Goal: Information Seeking & Learning: Learn about a topic

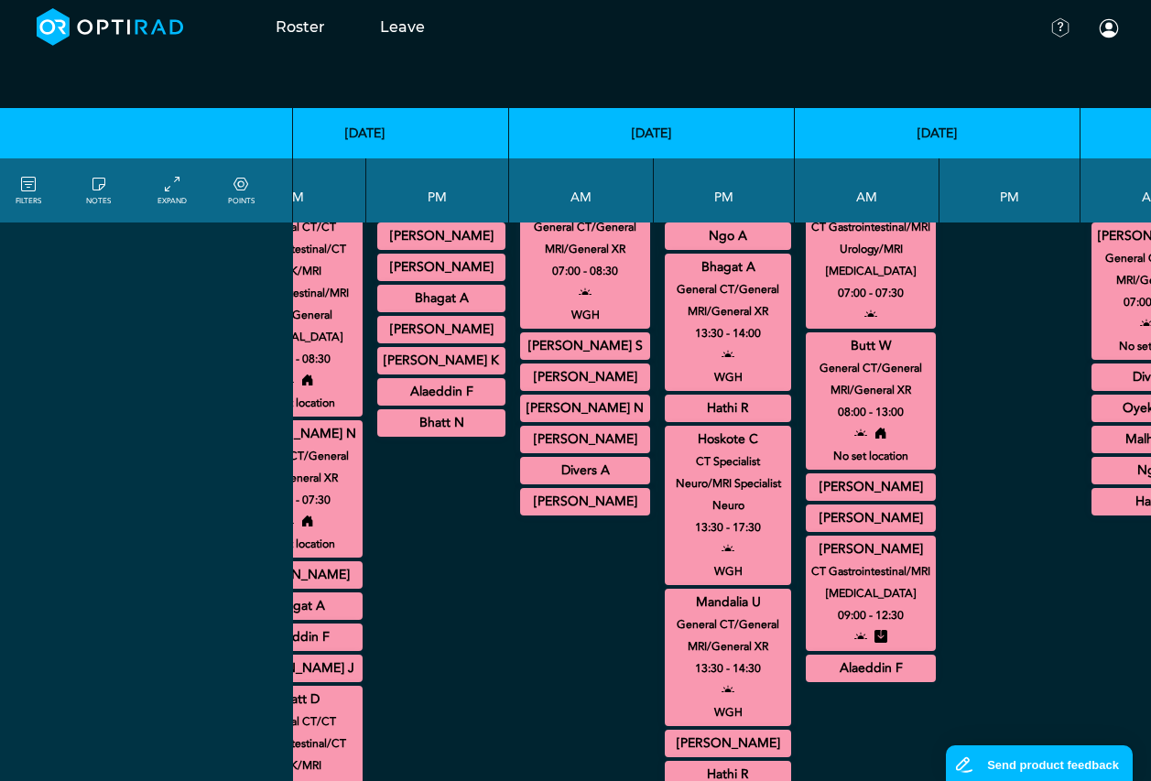
scroll to position [3194, 401]
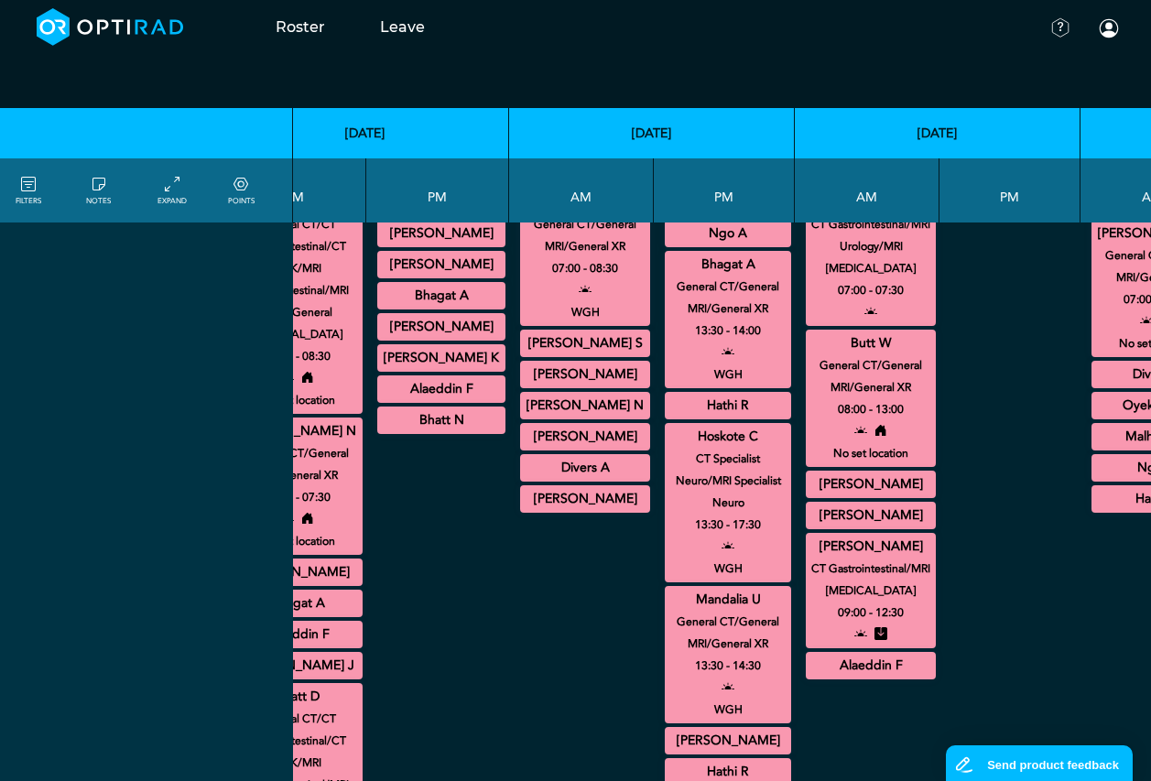
click at [725, 750] on summary "[PERSON_NAME]" at bounding box center [728, 741] width 121 height 22
click at [588, 369] on summary "[PERSON_NAME]" at bounding box center [585, 375] width 125 height 22
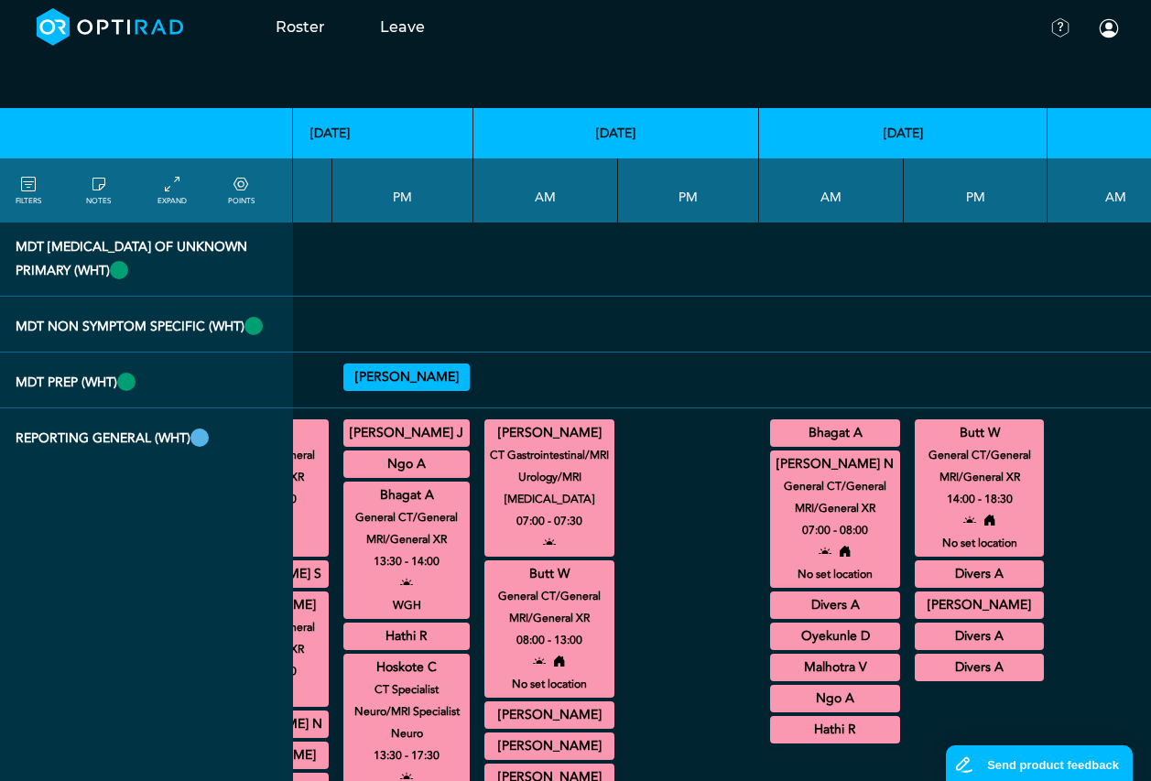
scroll to position [3011, 723]
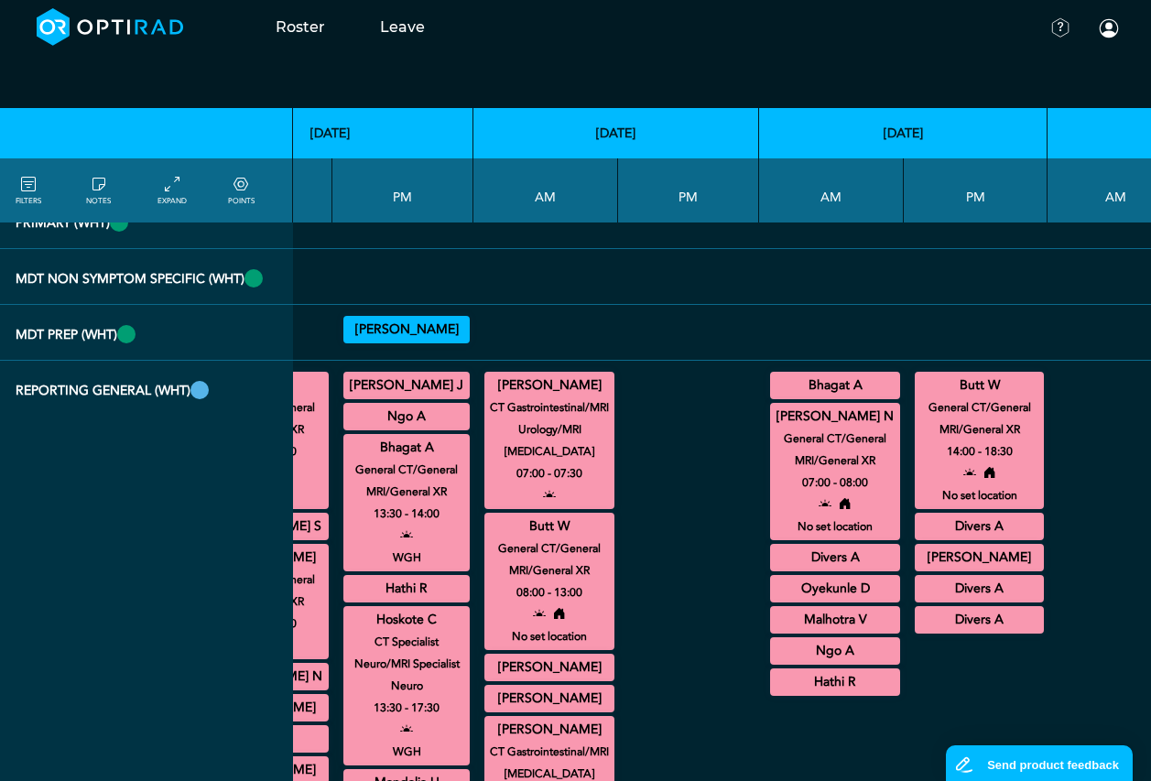
click at [790, 651] on summary "Ngo A" at bounding box center [835, 651] width 125 height 22
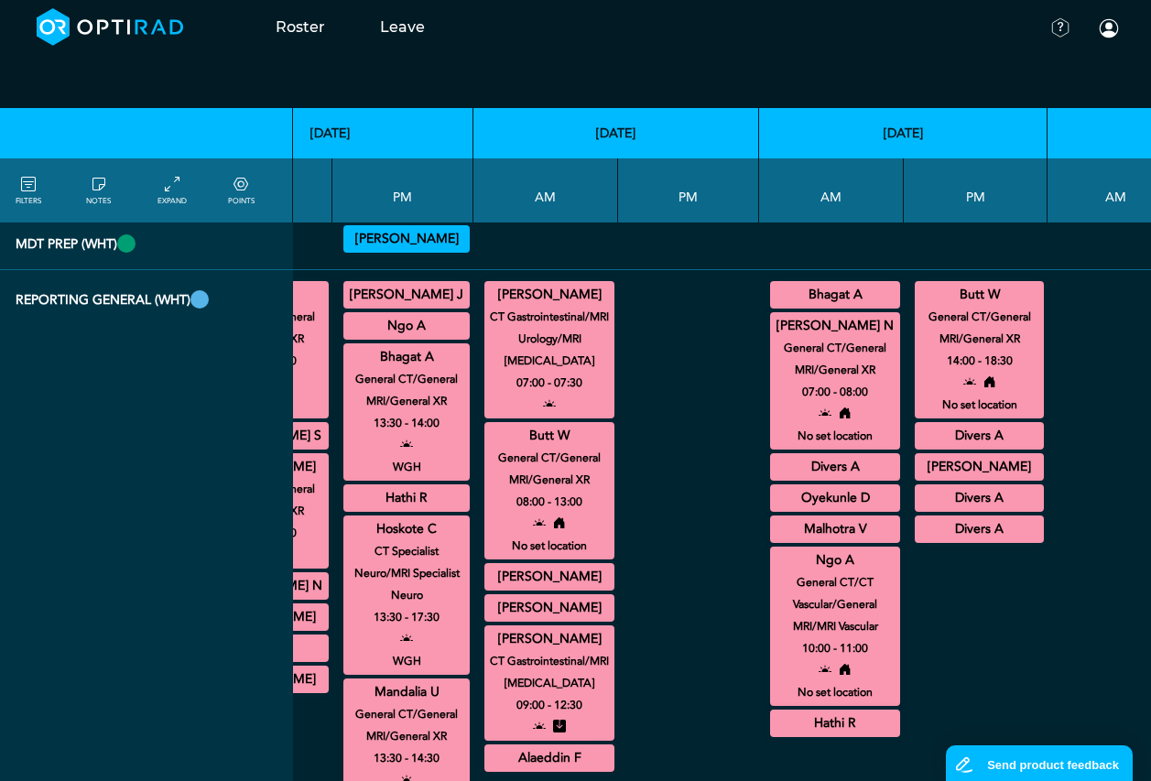
scroll to position [3102, 723]
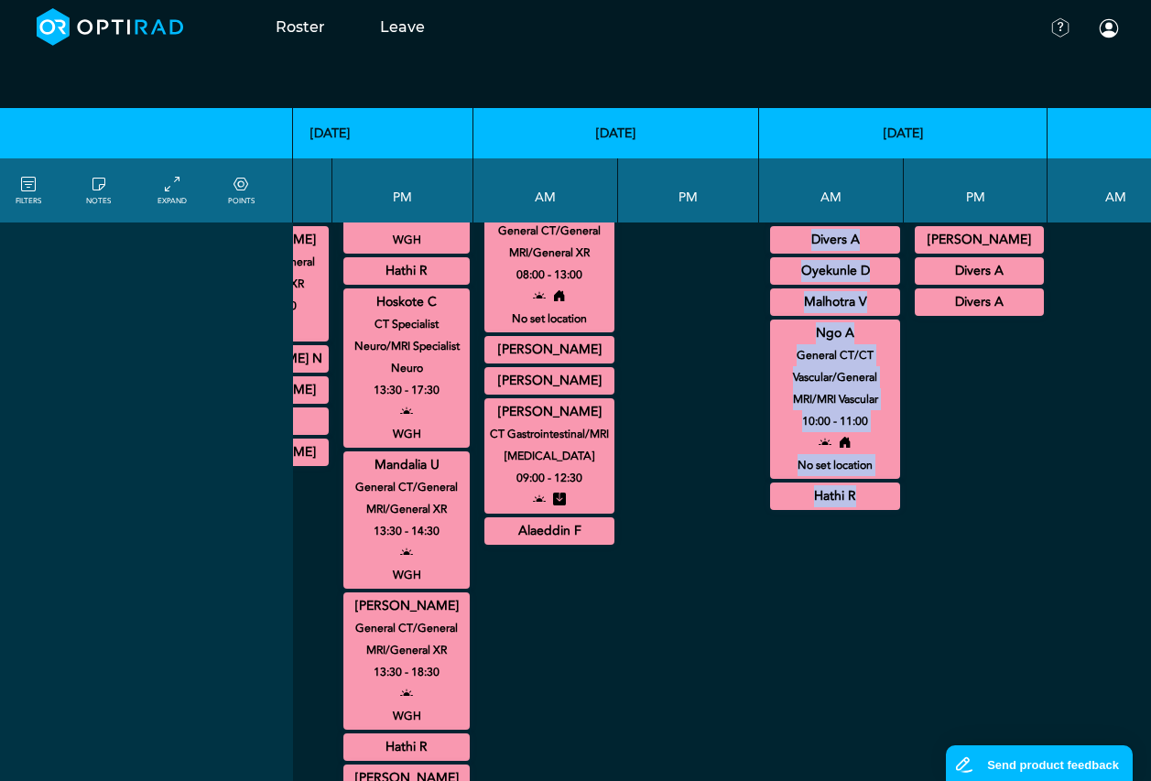
drag, startPoint x: 731, startPoint y: 780, endPoint x: 558, endPoint y: 769, distance: 173.5
click at [558, 769] on tr "REPORTING GENERAL (WHT) Bhagat A General CT/General MRI/General XR 07:00 - 07:3…" at bounding box center [459, 552] width 2276 height 1018
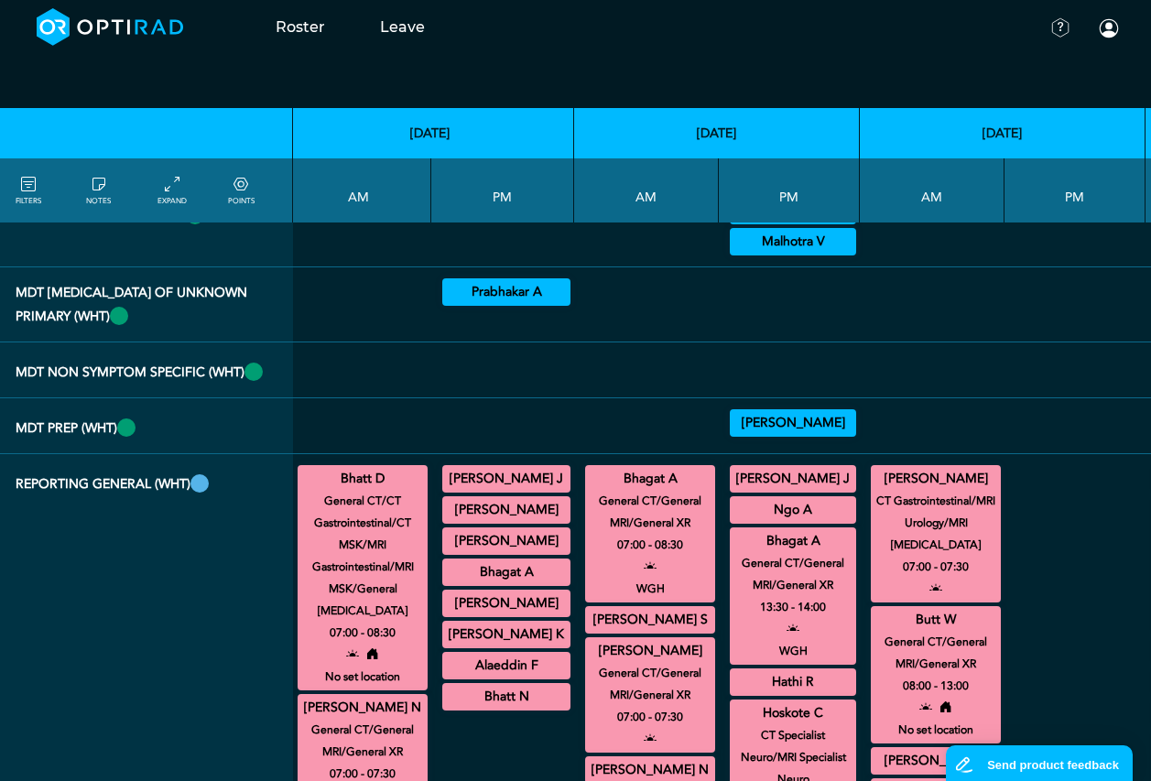
scroll to position [2906, 336]
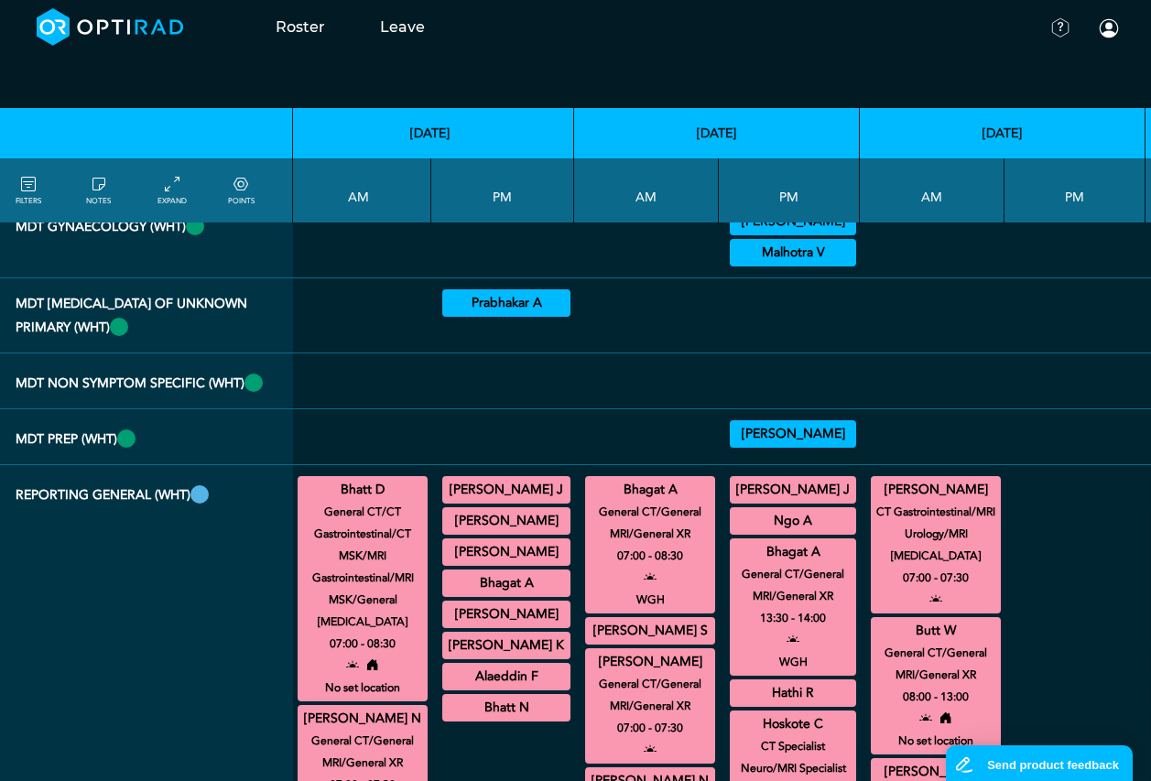
click at [512, 531] on summary "[PERSON_NAME]" at bounding box center [506, 521] width 123 height 22
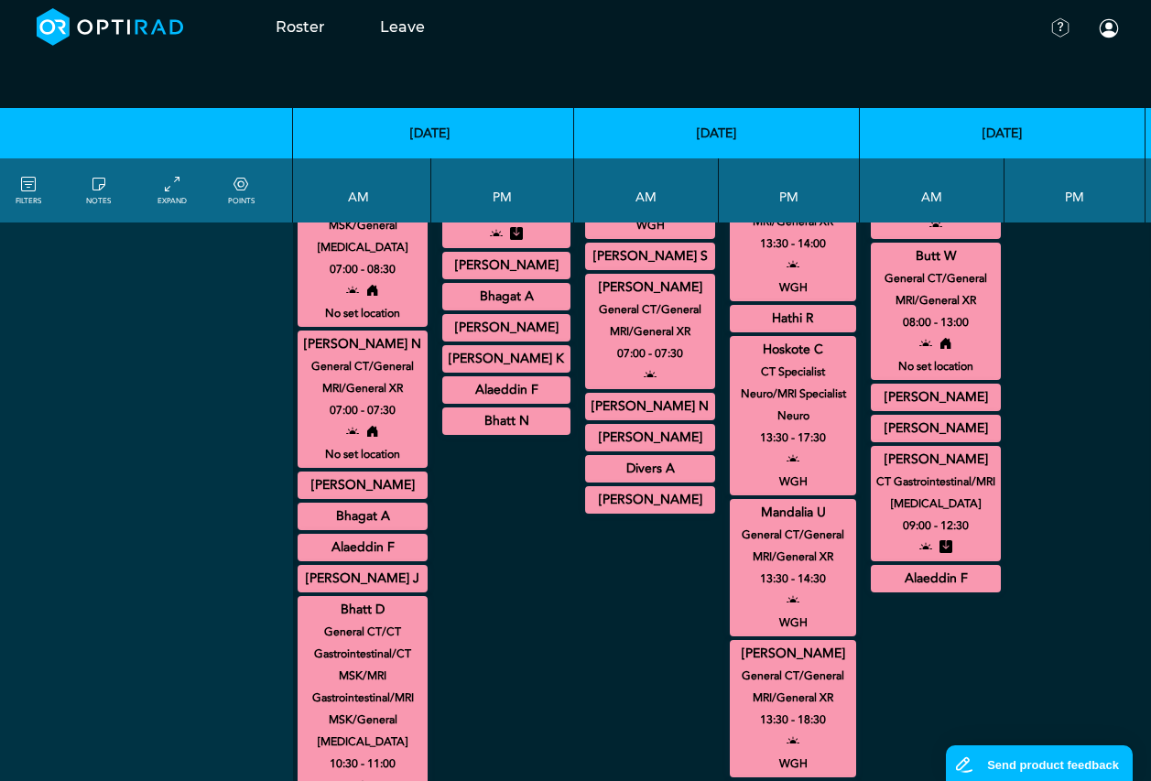
scroll to position [3273, 336]
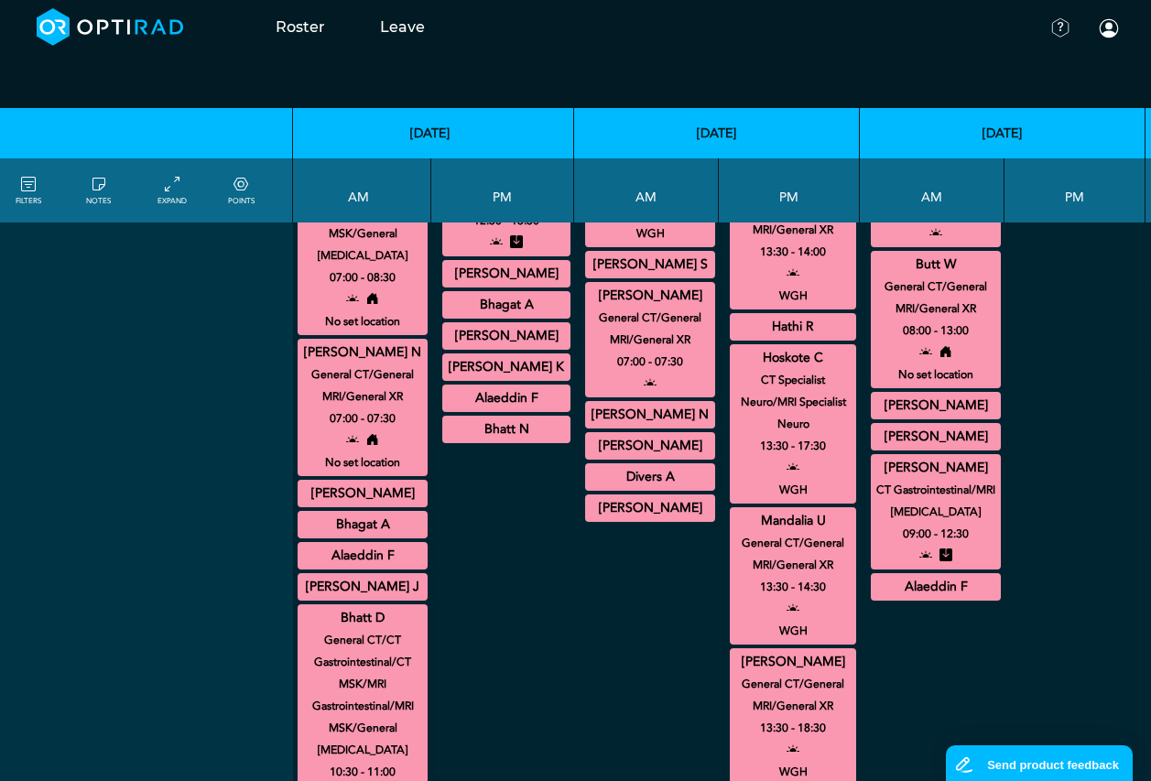
click at [653, 517] on summary "[PERSON_NAME]" at bounding box center [650, 508] width 125 height 22
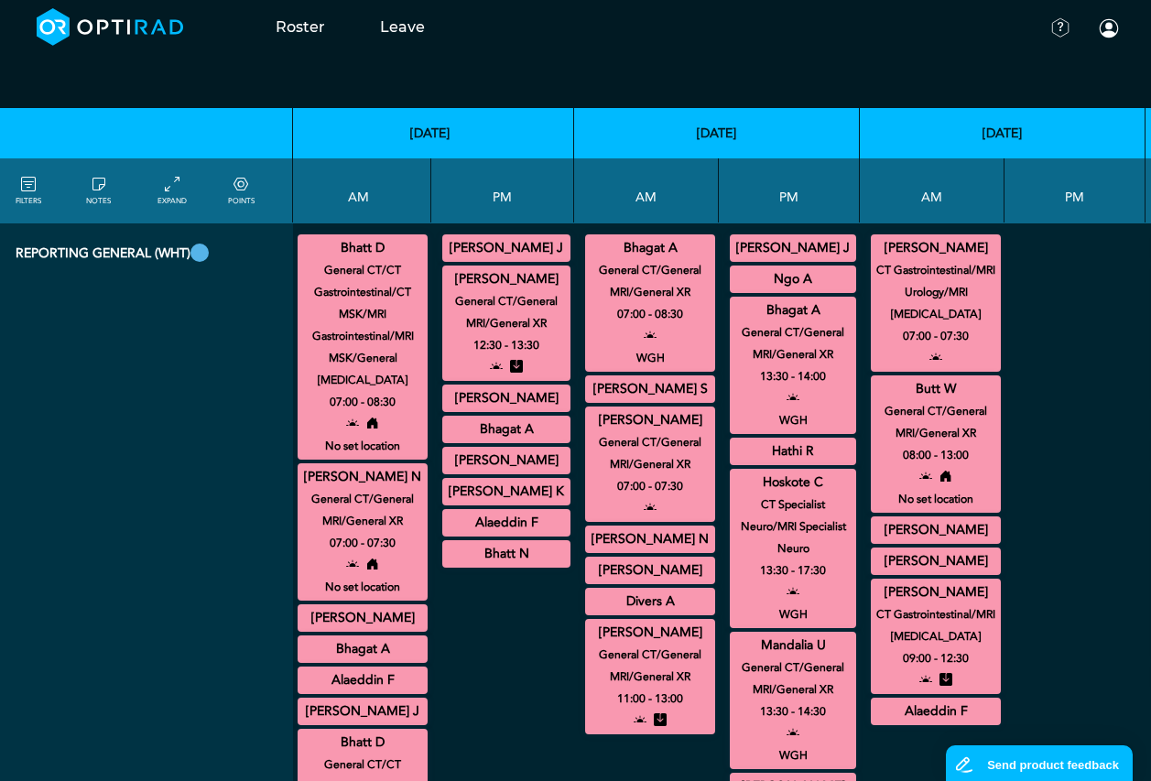
scroll to position [3089, 336]
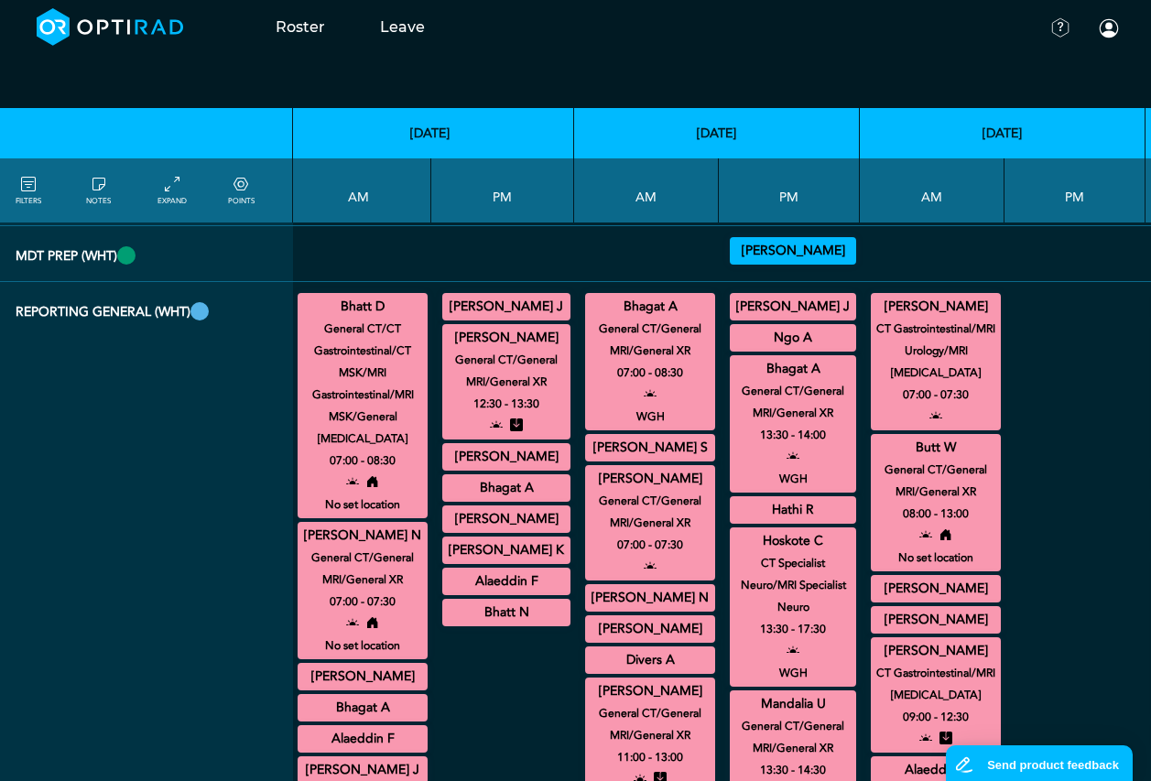
click at [733, 300] on summary "[PERSON_NAME] J" at bounding box center [793, 307] width 121 height 22
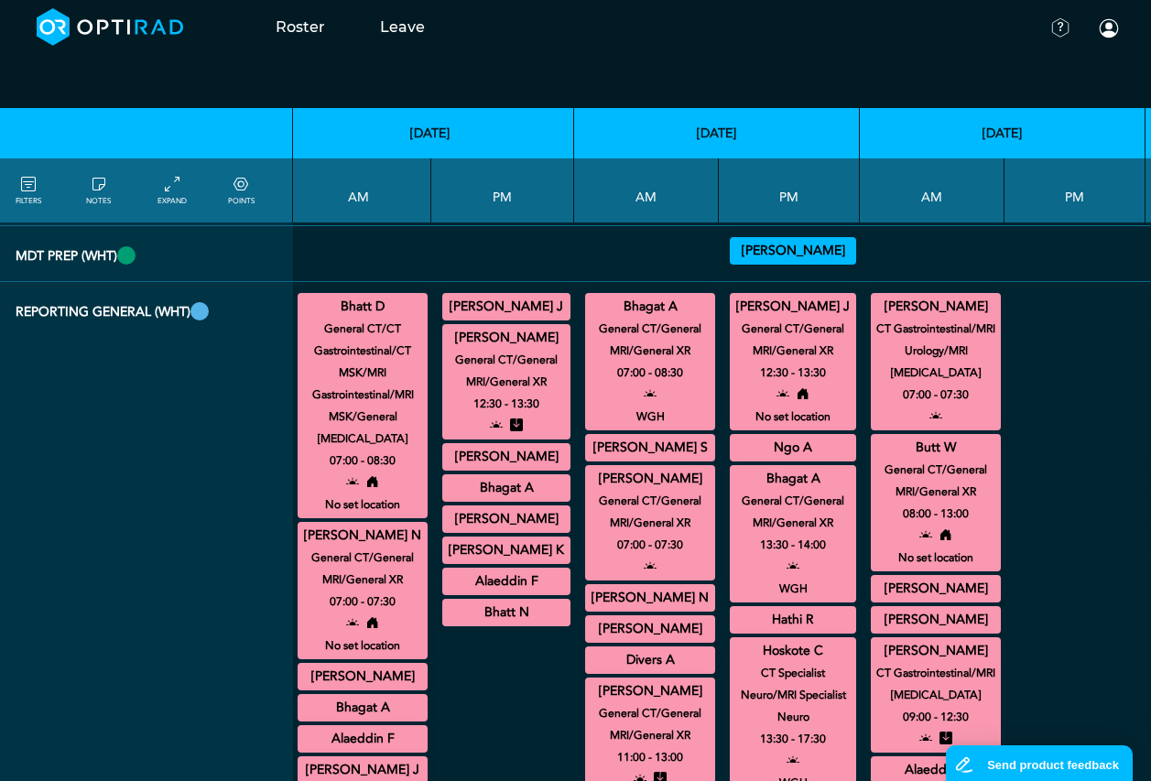
click at [733, 300] on summary "[PERSON_NAME] J" at bounding box center [793, 307] width 121 height 22
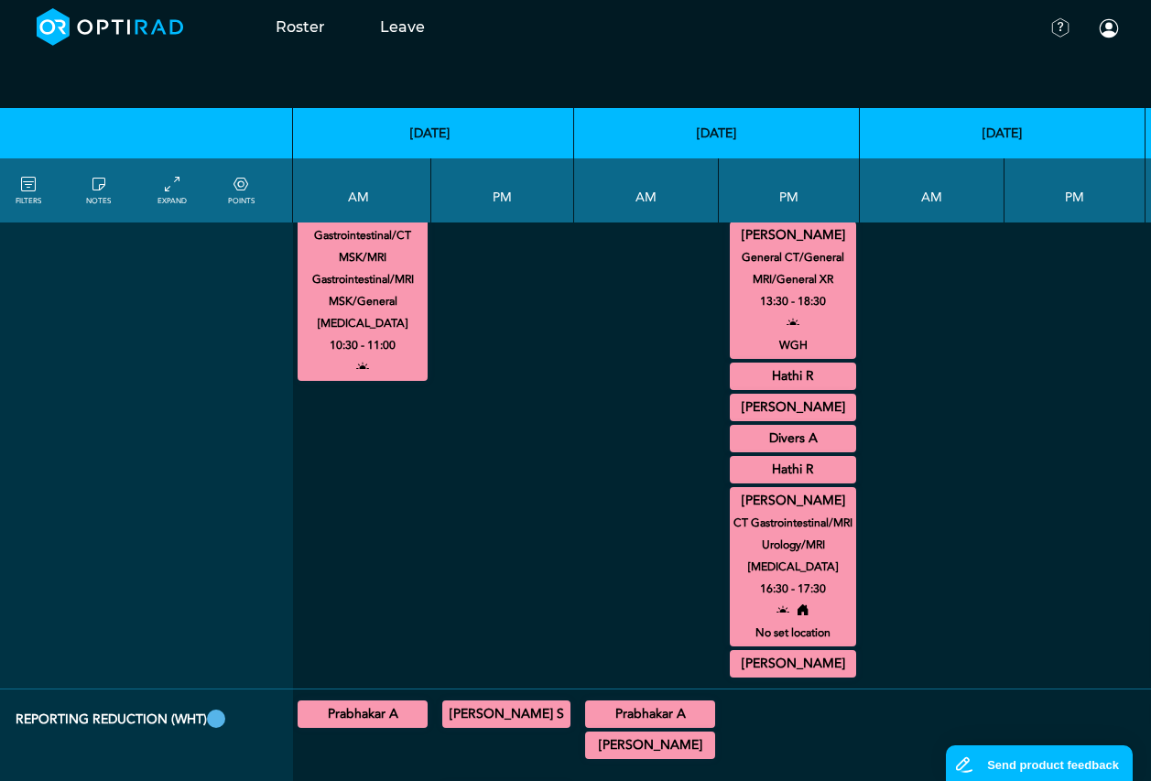
scroll to position [3731, 336]
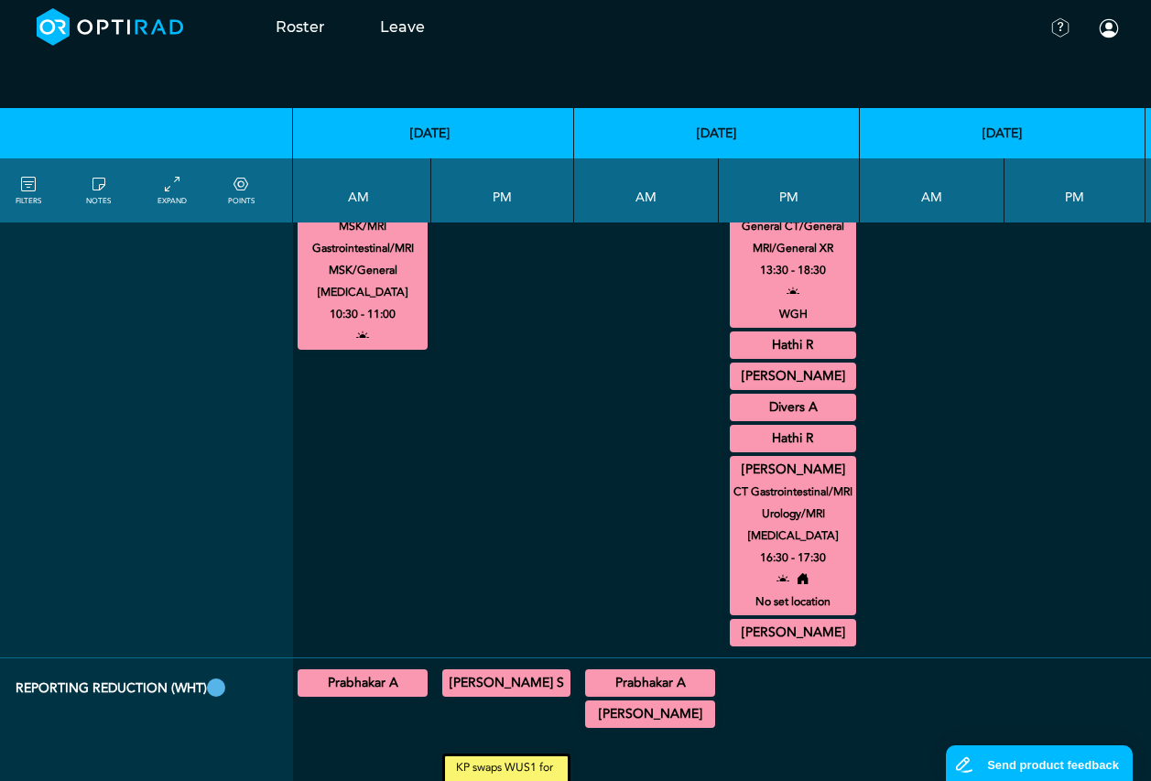
click at [752, 411] on summary "Divers A" at bounding box center [793, 408] width 121 height 22
